Goal: Information Seeking & Learning: Learn about a topic

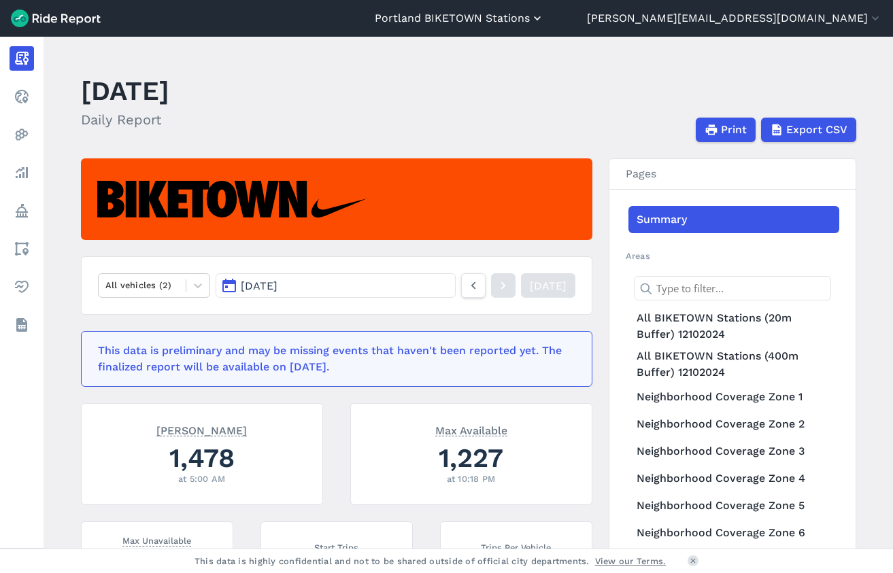
click at [544, 22] on button "Portland BIKETOWN Stations" at bounding box center [459, 18] width 169 height 16
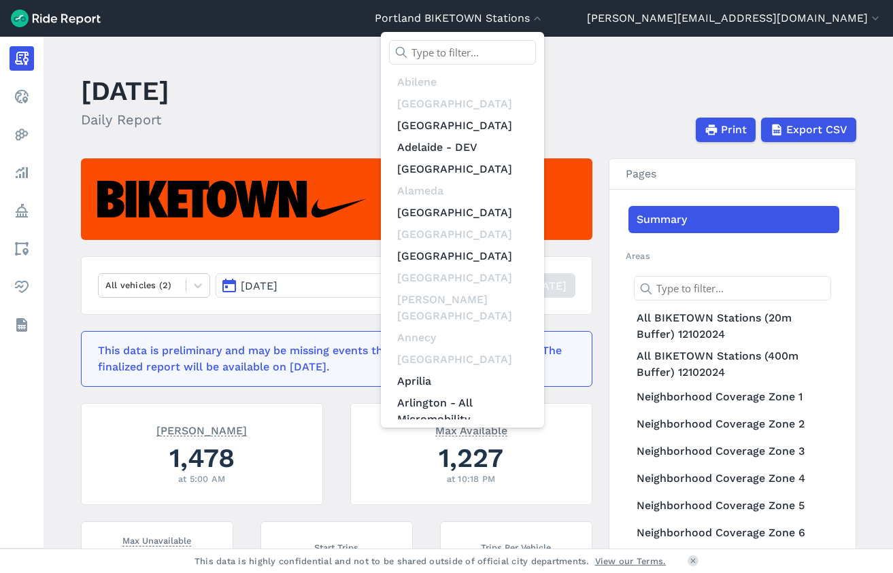
click at [536, 52] on input "text" at bounding box center [462, 52] width 147 height 24
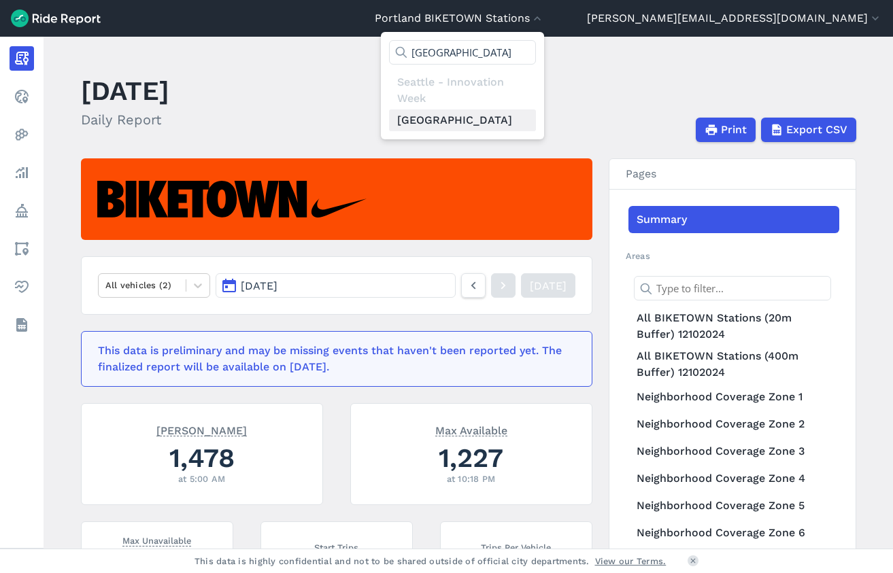
type input "[GEOGRAPHIC_DATA]"
click at [536, 117] on link "[GEOGRAPHIC_DATA]" at bounding box center [462, 120] width 147 height 22
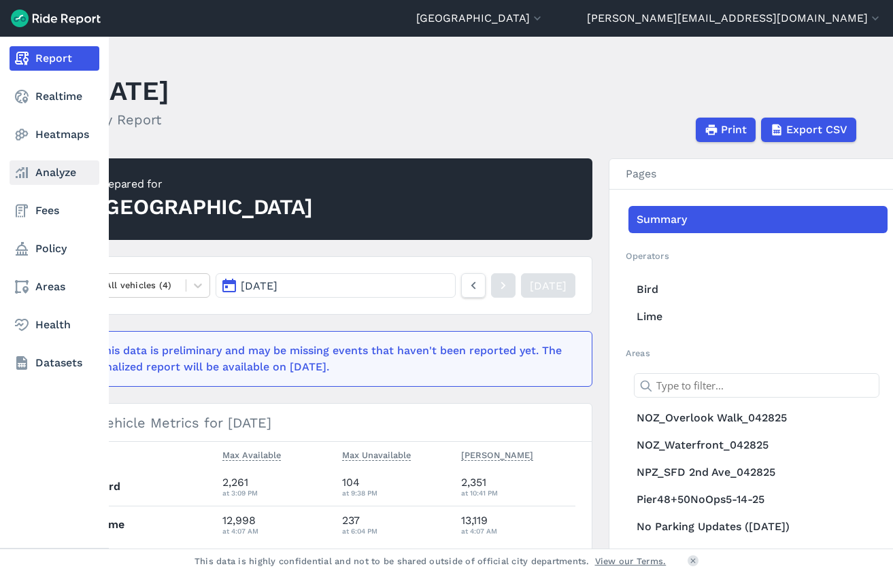
click at [50, 175] on link "Analyze" at bounding box center [55, 172] width 90 height 24
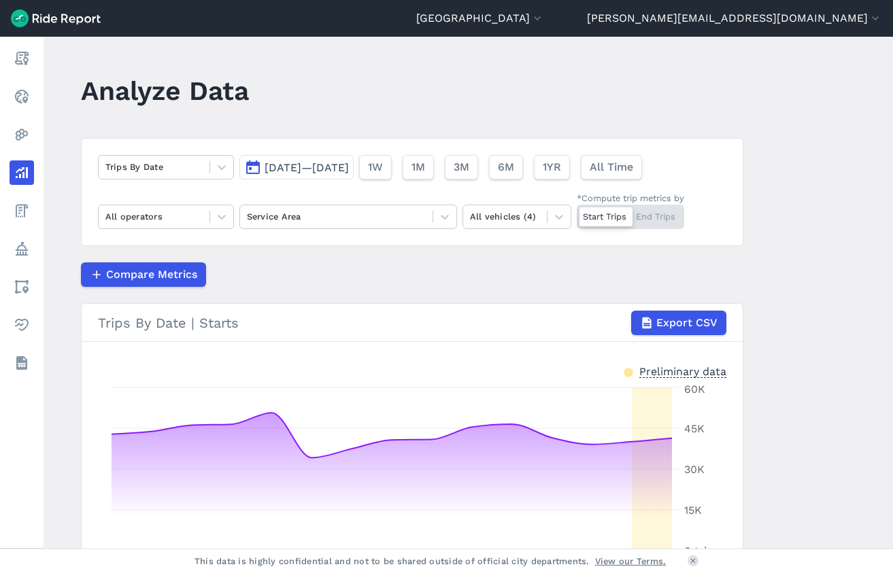
click at [333, 167] on span "[DATE]—[DATE]" at bounding box center [306, 167] width 84 height 13
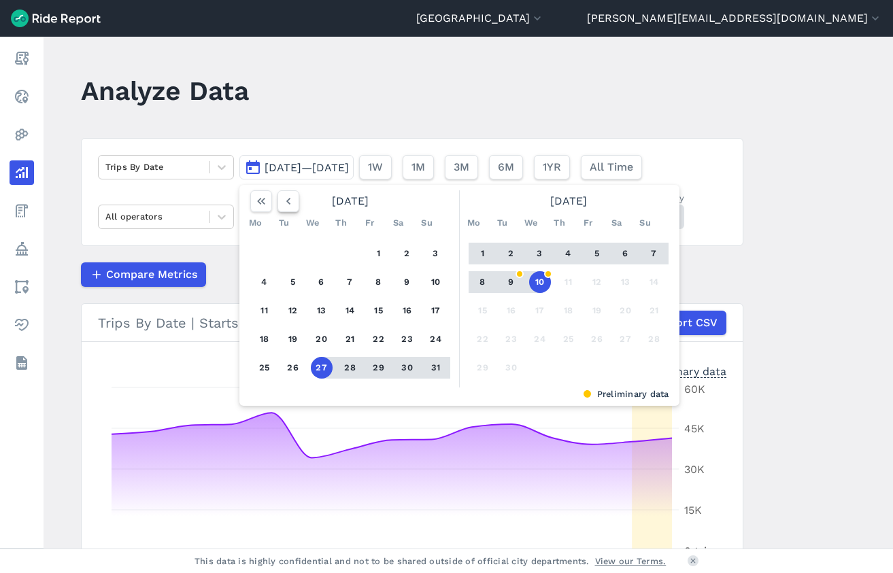
click at [283, 207] on icon "button" at bounding box center [288, 201] width 14 height 14
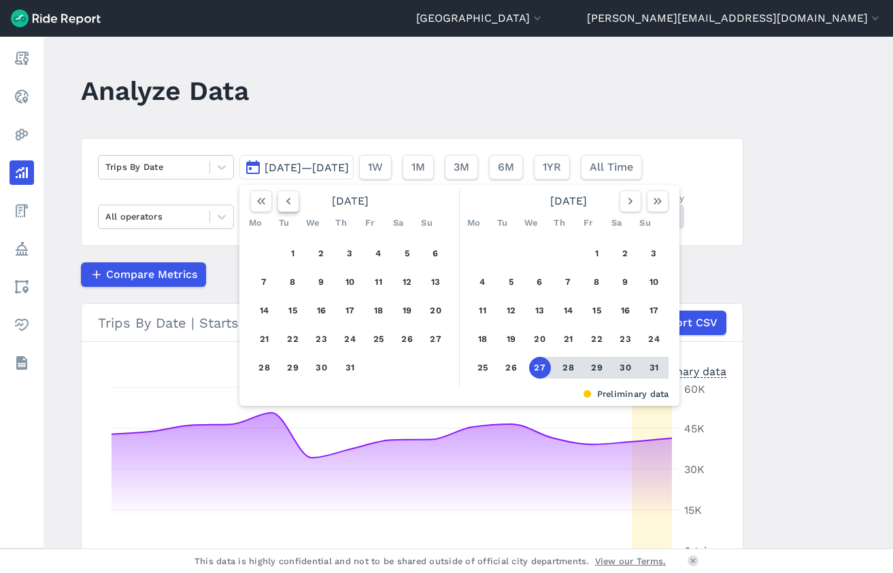
click at [286, 204] on icon "button" at bounding box center [288, 201] width 14 height 14
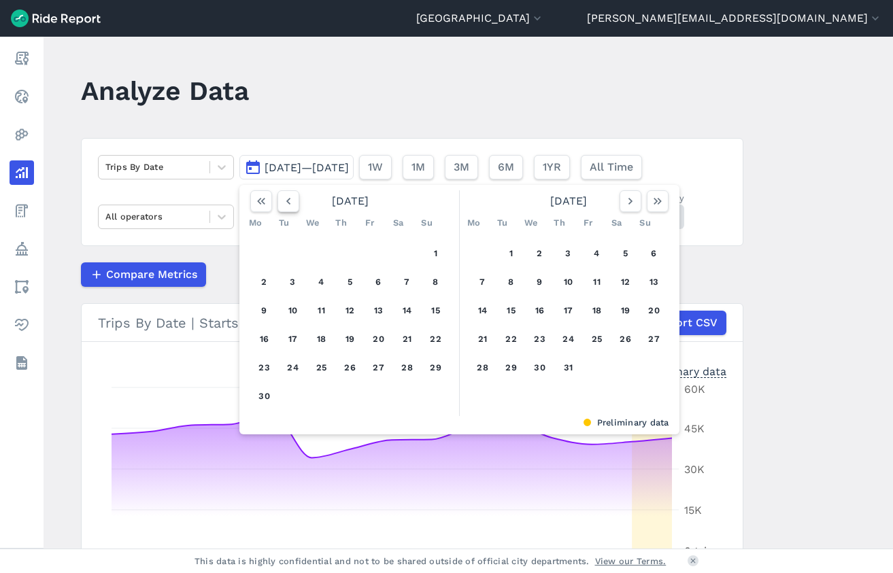
click at [286, 204] on icon "button" at bounding box center [288, 201] width 14 height 14
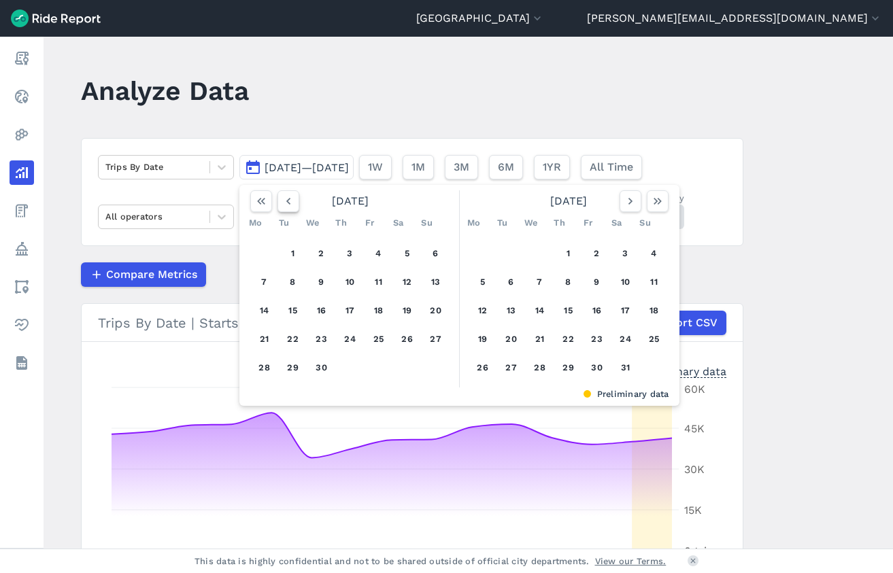
click at [286, 204] on icon "button" at bounding box center [288, 201] width 14 height 14
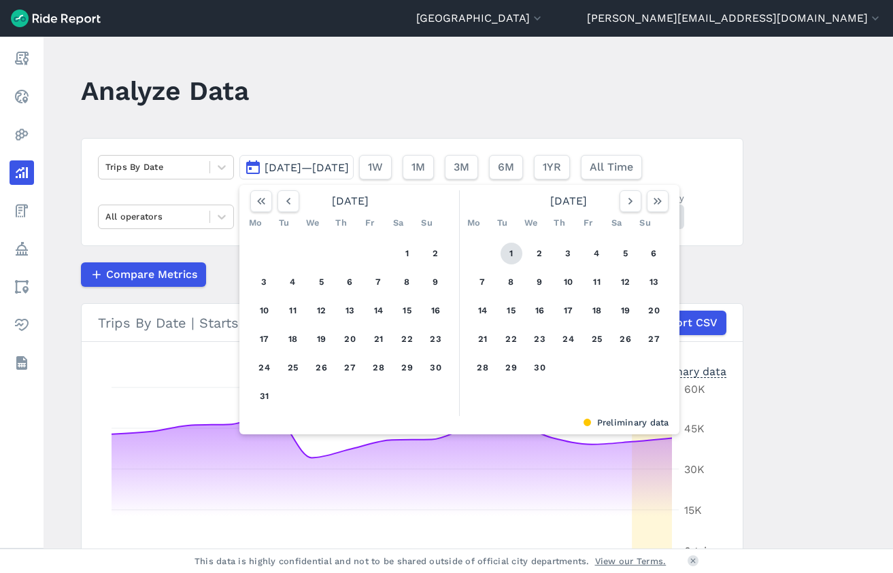
click at [507, 254] on button "1" at bounding box center [511, 254] width 22 height 22
click at [629, 203] on icon "button" at bounding box center [630, 201] width 14 height 14
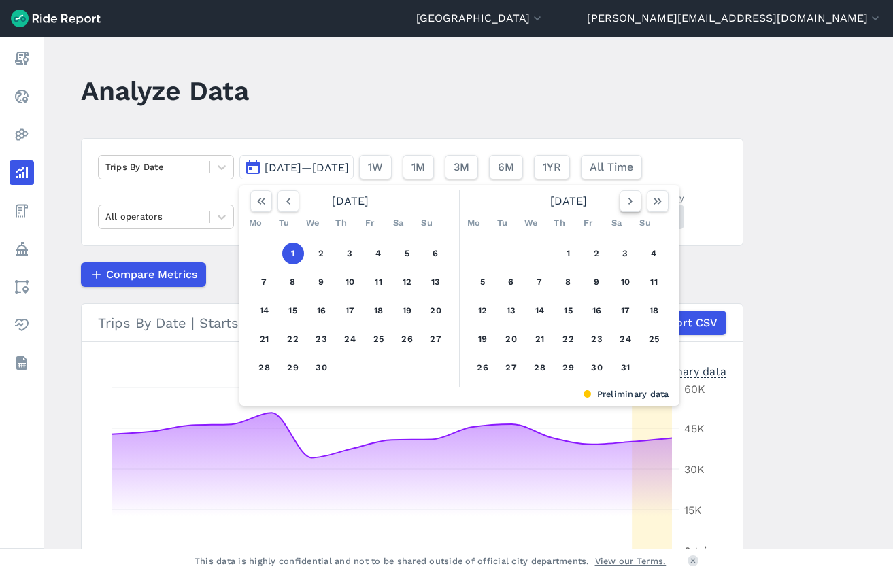
click at [629, 203] on icon "button" at bounding box center [630, 201] width 14 height 14
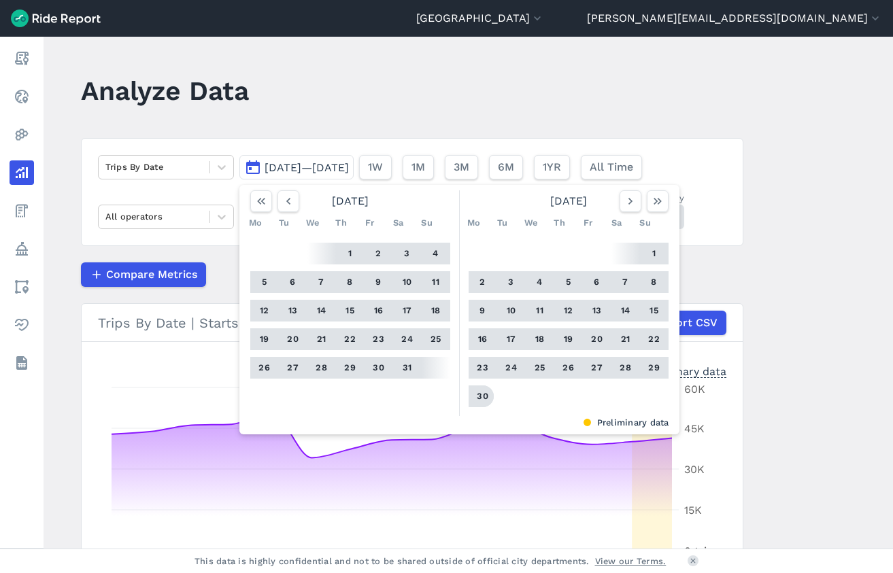
click at [481, 389] on button "30" at bounding box center [483, 396] width 22 height 22
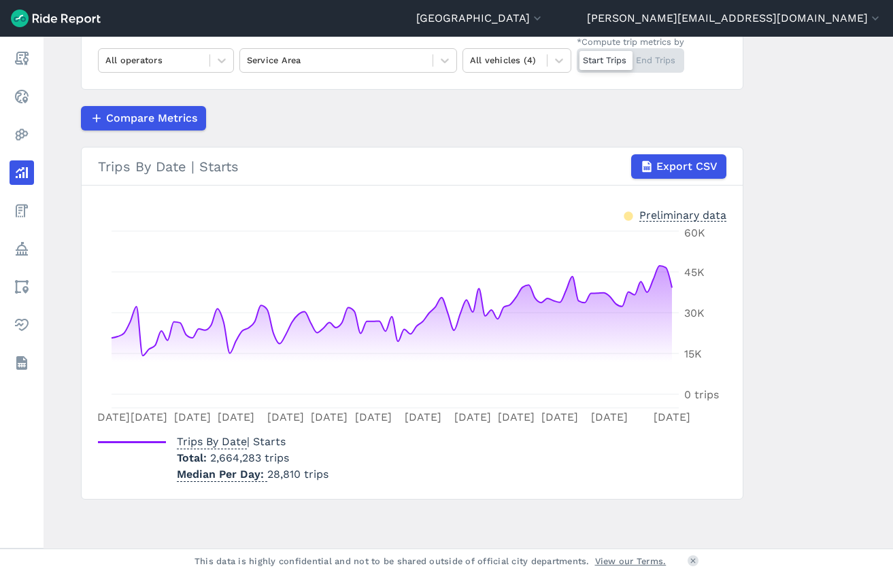
scroll to position [154, 0]
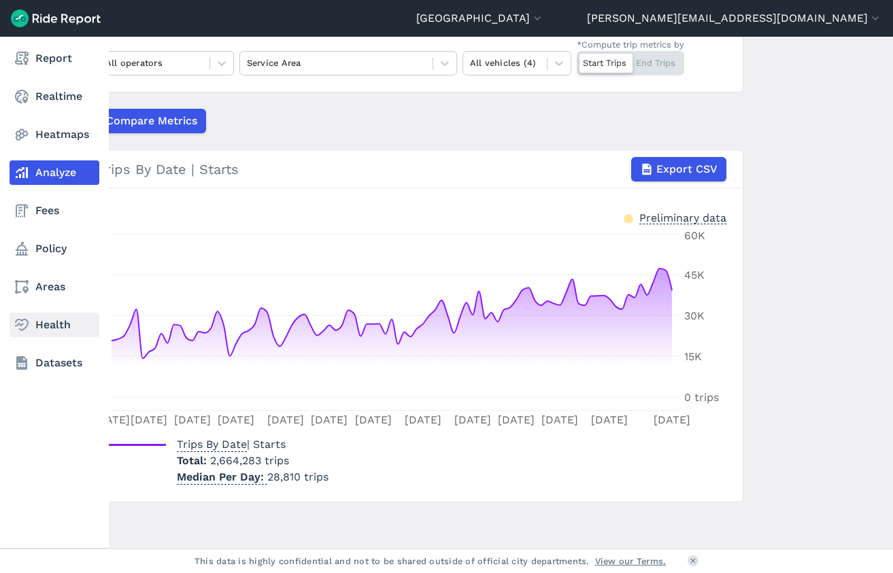
click at [44, 332] on link "Health" at bounding box center [55, 325] width 90 height 24
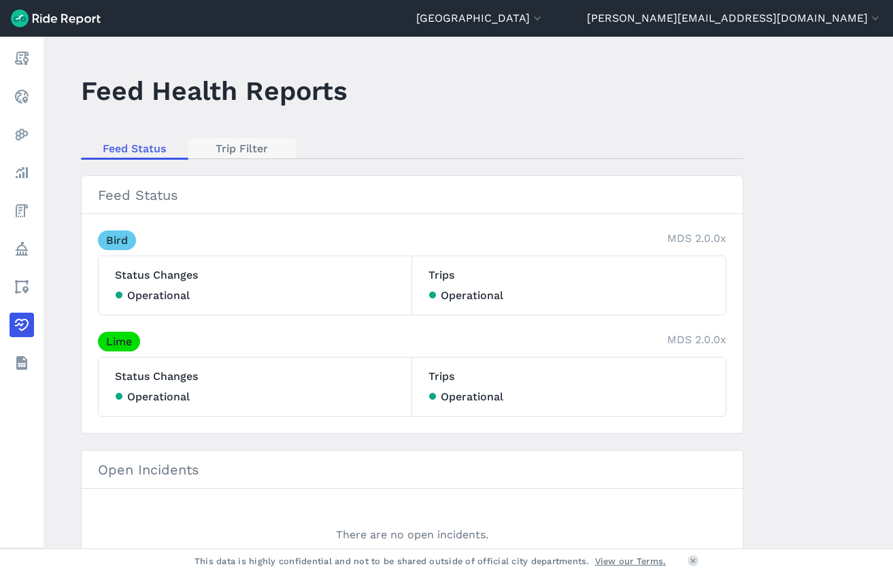
click at [235, 150] on link "Trip Filter" at bounding box center [241, 148] width 107 height 20
